Goal: Task Accomplishment & Management: Complete application form

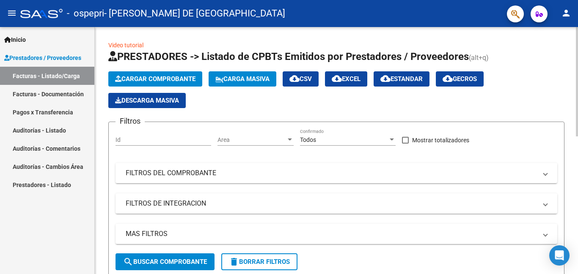
click at [577, 42] on div at bounding box center [577, 82] width 2 height 110
click at [188, 82] on span "Cargar Comprobante" at bounding box center [155, 79] width 80 height 8
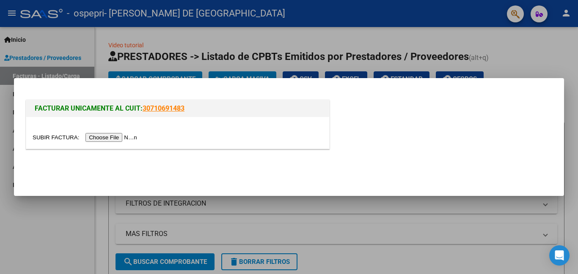
click at [507, 32] on div at bounding box center [289, 137] width 578 height 274
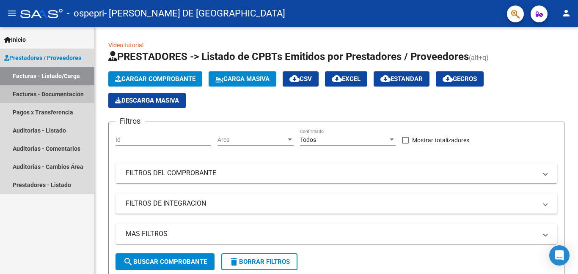
click at [52, 94] on link "Facturas - Documentación" at bounding box center [47, 94] width 94 height 18
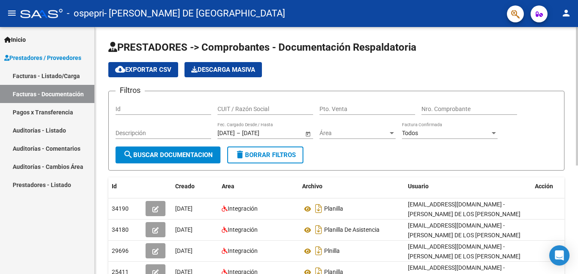
click at [577, 16] on div "menu - ospepri - [PERSON_NAME] DE [GEOGRAPHIC_DATA] person Inicio Instructivos …" at bounding box center [289, 137] width 578 height 274
click at [60, 74] on link "Facturas - Listado/Carga" at bounding box center [47, 76] width 94 height 18
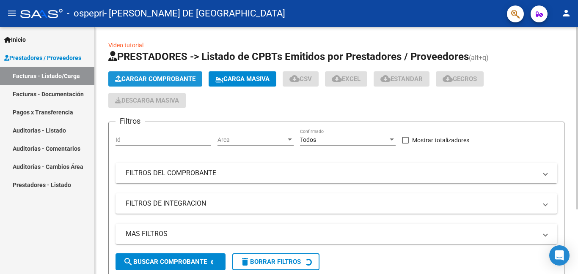
click at [161, 75] on button "Cargar Comprobante" at bounding box center [155, 78] width 94 height 15
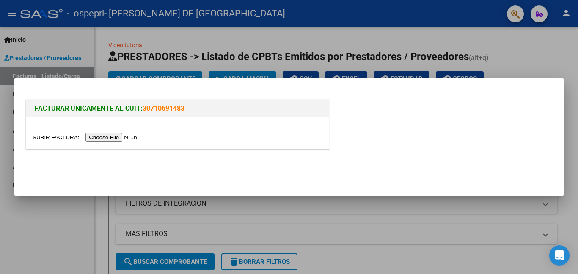
click at [116, 139] on input "file" at bounding box center [86, 137] width 107 height 9
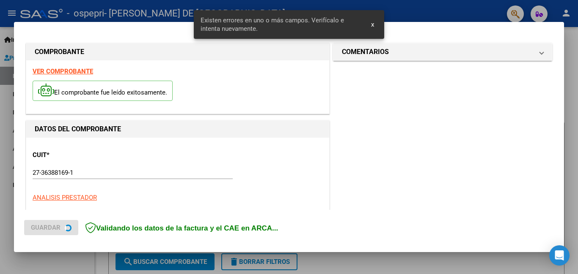
scroll to position [189, 0]
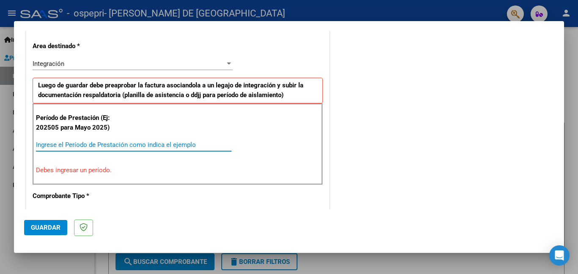
click at [187, 144] on input "Ingrese el Período de Prestación como indica el ejemplo" at bounding box center [133, 145] width 195 height 8
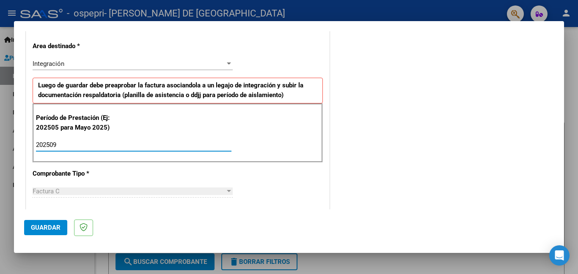
type input "202509"
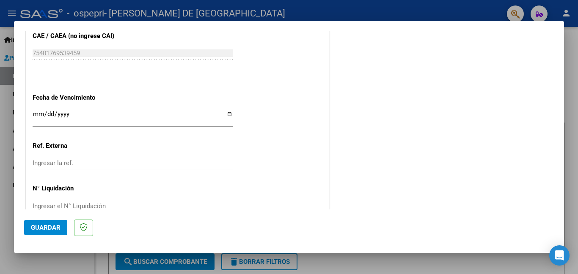
scroll to position [566, 0]
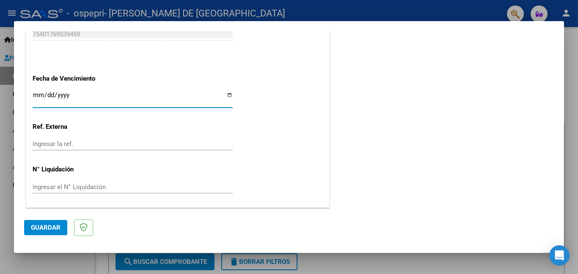
click at [228, 93] on input "Ingresar la fecha" at bounding box center [133, 99] width 200 height 14
click at [223, 94] on input "[DATE]" at bounding box center [133, 99] width 200 height 14
type input "[DATE]"
click at [99, 139] on div "Ingresar la ref." at bounding box center [133, 144] width 200 height 13
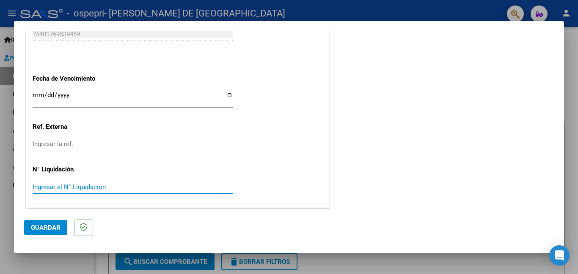
click at [101, 187] on input "Ingresar el N° Liquidación" at bounding box center [133, 188] width 200 height 8
type input "275380"
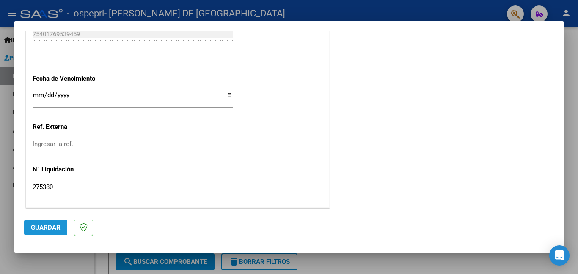
click at [54, 227] on span "Guardar" at bounding box center [46, 228] width 30 height 8
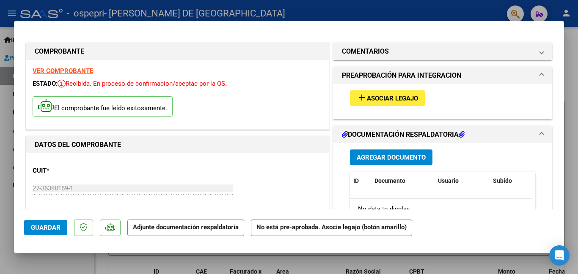
scroll to position [44, 0]
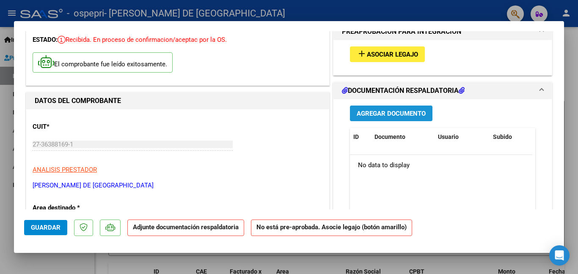
click at [370, 110] on span "Agregar Documento" at bounding box center [391, 114] width 69 height 8
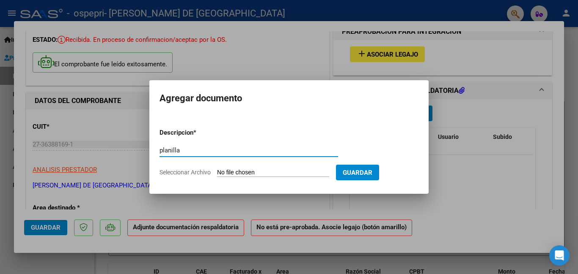
type input "planilla"
click at [189, 174] on span "Seleccionar Archivo" at bounding box center [184, 172] width 51 height 7
click at [217, 174] on input "Seleccionar Archivo" at bounding box center [273, 173] width 112 height 8
type input "C:\fakepath\CamScanner [DATE] 21.52.pdf"
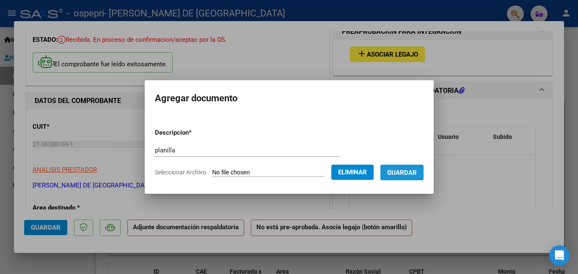
click at [409, 175] on span "Guardar" at bounding box center [402, 173] width 30 height 8
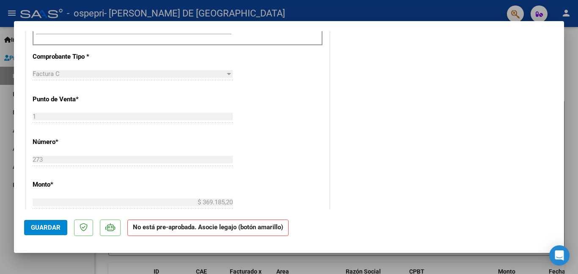
scroll to position [0, 0]
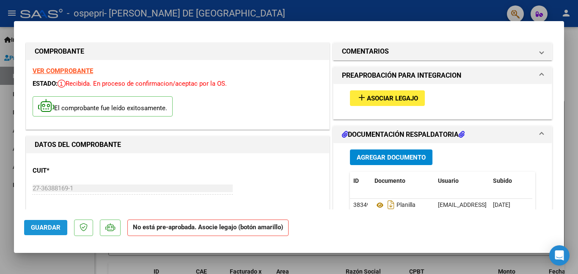
click at [39, 224] on span "Guardar" at bounding box center [46, 228] width 30 height 8
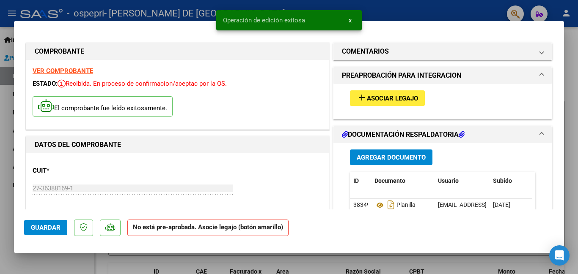
drag, startPoint x: 326, startPoint y: 87, endPoint x: 329, endPoint y: 150, distance: 63.5
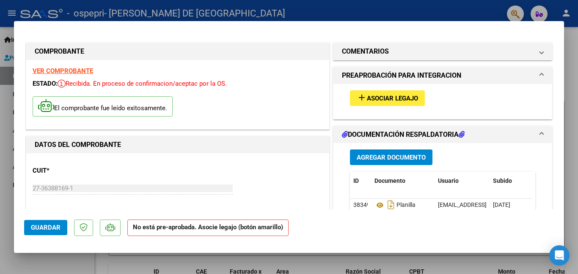
click at [573, 72] on div at bounding box center [289, 137] width 578 height 274
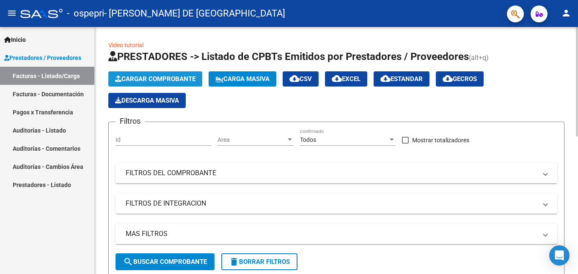
click at [179, 83] on button "Cargar Comprobante" at bounding box center [155, 78] width 94 height 15
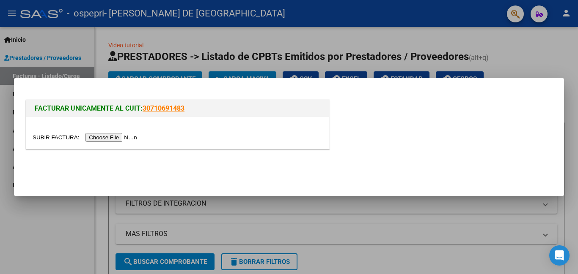
click at [125, 142] on input "file" at bounding box center [86, 137] width 107 height 9
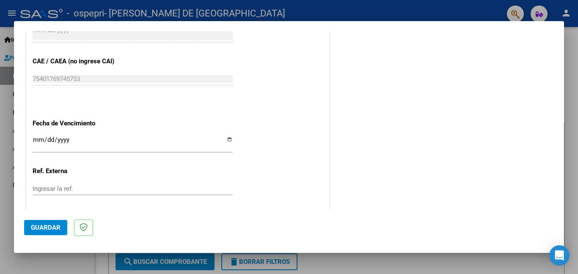
scroll to position [565, 0]
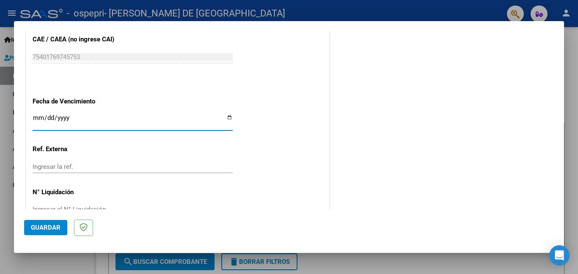
click at [228, 119] on input "Ingresar la fecha" at bounding box center [133, 122] width 200 height 14
type input "[DATE]"
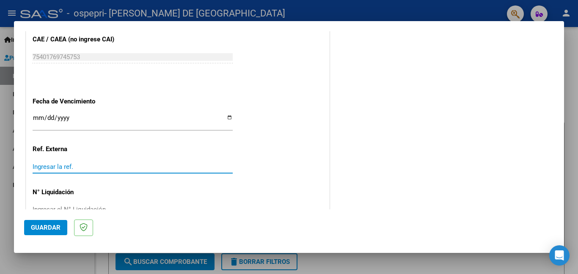
click at [85, 163] on input "Ingresar la ref." at bounding box center [133, 167] width 200 height 8
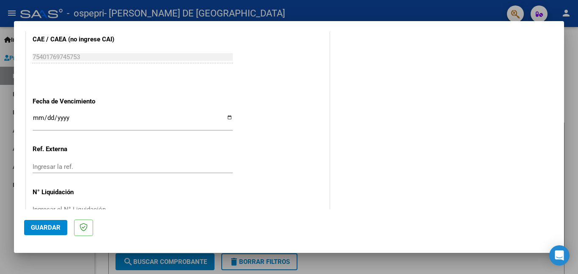
click at [81, 204] on div "Ingresar el N° Liquidación" at bounding box center [133, 209] width 200 height 13
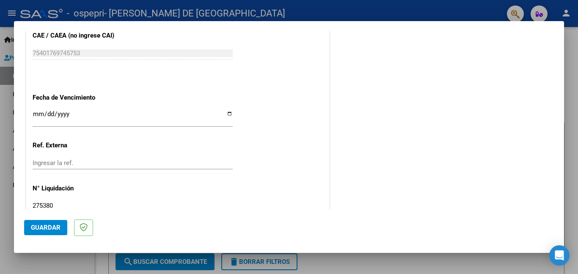
type input "275380"
click at [35, 230] on span "Guardar" at bounding box center [46, 228] width 30 height 8
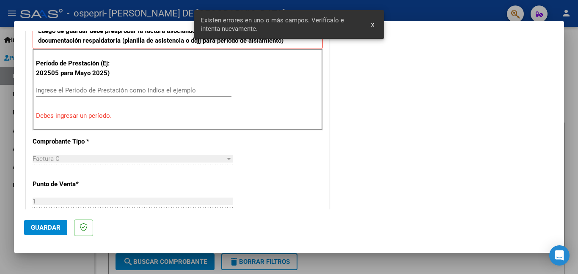
scroll to position [205, 0]
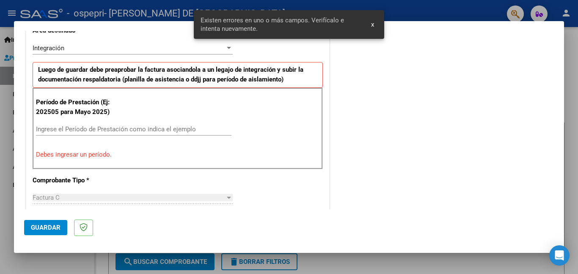
click at [98, 130] on input "Ingrese el Período de Prestación como indica el ejemplo" at bounding box center [133, 130] width 195 height 8
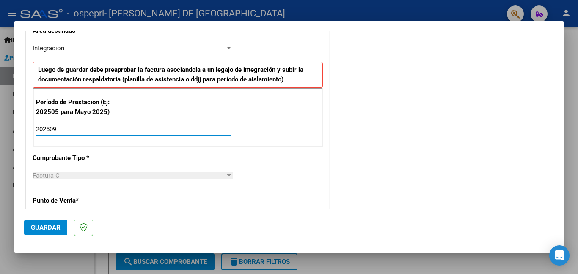
type input "202509"
click at [46, 230] on span "Guardar" at bounding box center [46, 228] width 30 height 8
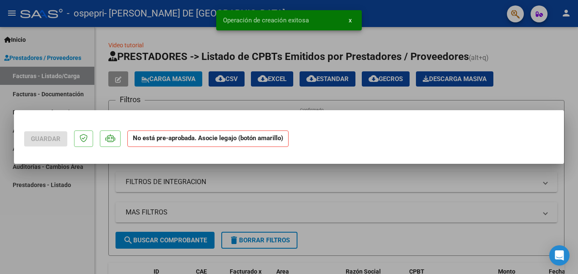
scroll to position [0, 0]
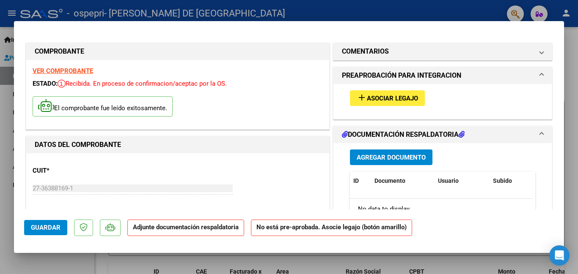
click at [478, 11] on div at bounding box center [289, 137] width 578 height 274
